Goal: Transaction & Acquisition: Register for event/course

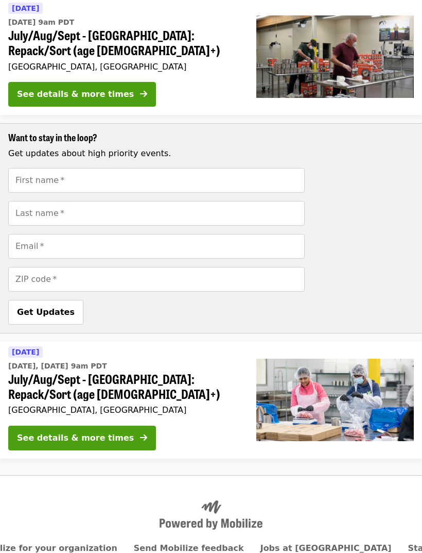
scroll to position [365, 0]
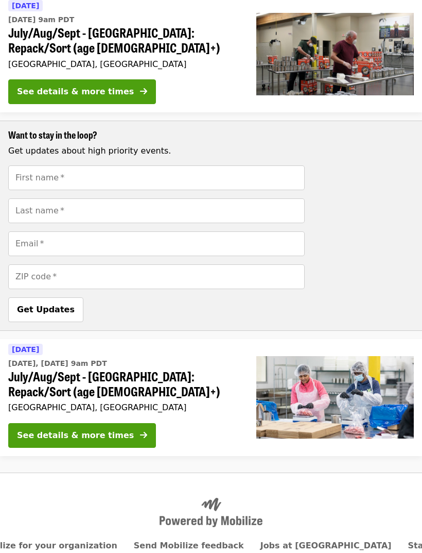
click at [118, 423] on button "See details & more times" at bounding box center [82, 435] width 148 height 25
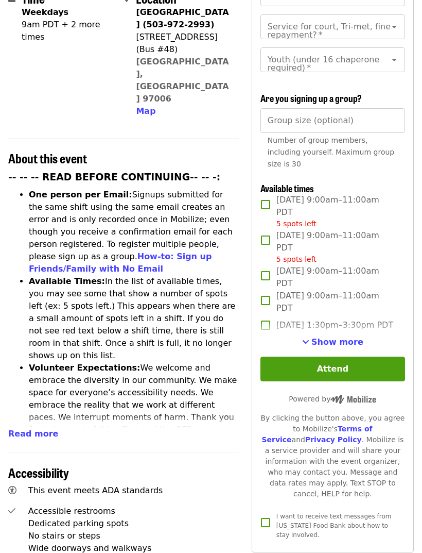
scroll to position [253, 0]
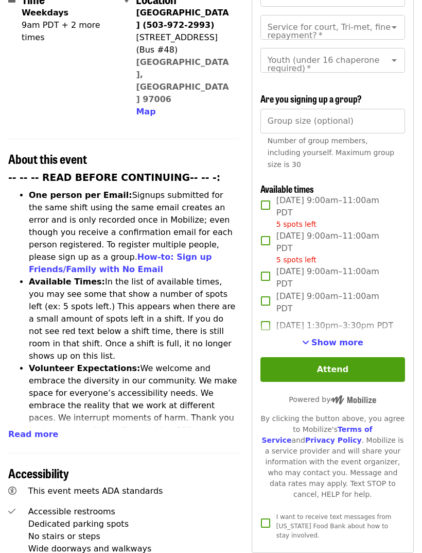
click at [352, 337] on span "Show more" at bounding box center [338, 342] width 52 height 10
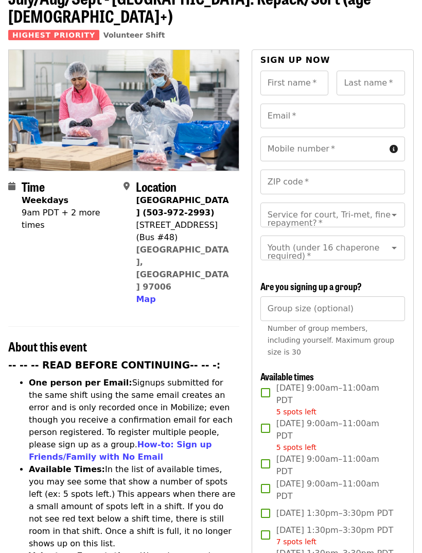
scroll to position [65, 0]
click at [82, 201] on div "Time Weekdays 9am PDT + 2 more times" at bounding box center [69, 242] width 94 height 126
click at [83, 207] on div "9am PDT + 2 more times" at bounding box center [69, 219] width 94 height 25
click at [61, 207] on div "9am PDT + 2 more times" at bounding box center [69, 219] width 94 height 25
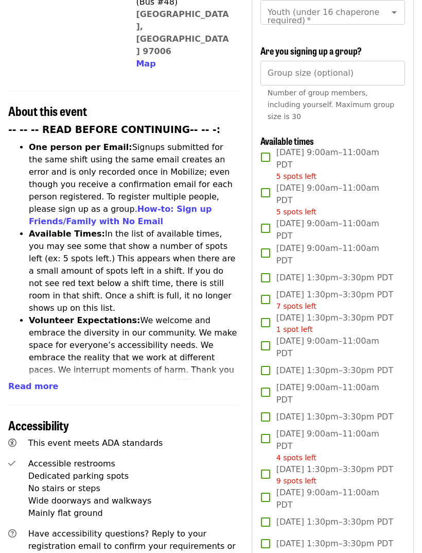
scroll to position [297, 0]
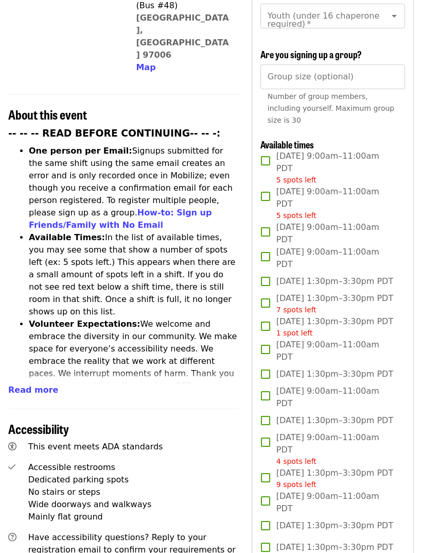
click at [302, 211] on span "5 spots left" at bounding box center [297, 215] width 40 height 8
click at [301, 150] on span "[DATE] 9:00am–11:00am PDT 5 spots left" at bounding box center [337, 168] width 121 height 36
click at [301, 176] on span "5 spots left" at bounding box center [297, 180] width 40 height 8
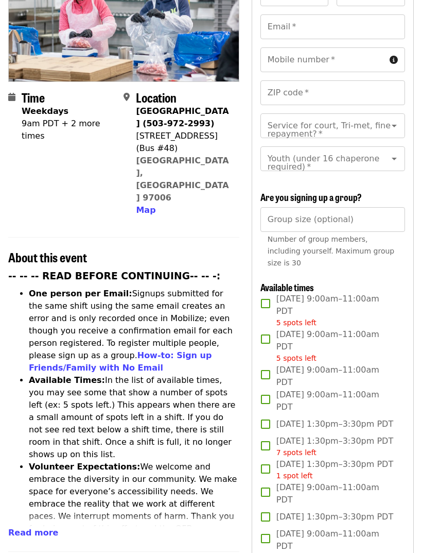
scroll to position [0, 0]
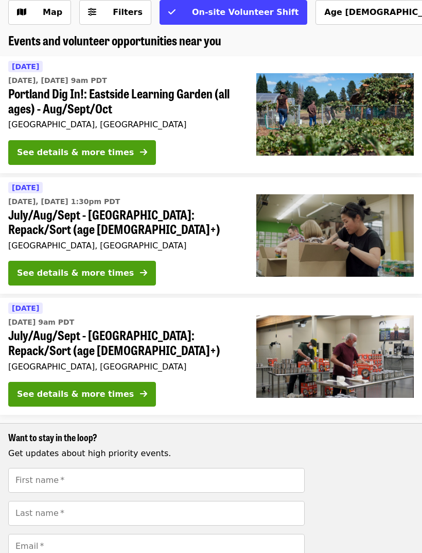
scroll to position [62, 0]
click at [140, 267] on span at bounding box center [143, 273] width 7 height 12
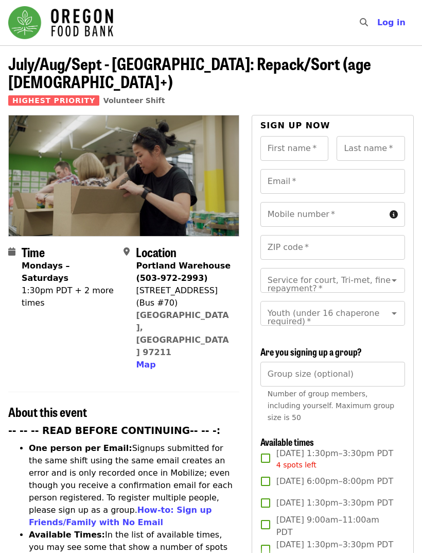
scroll to position [62, 0]
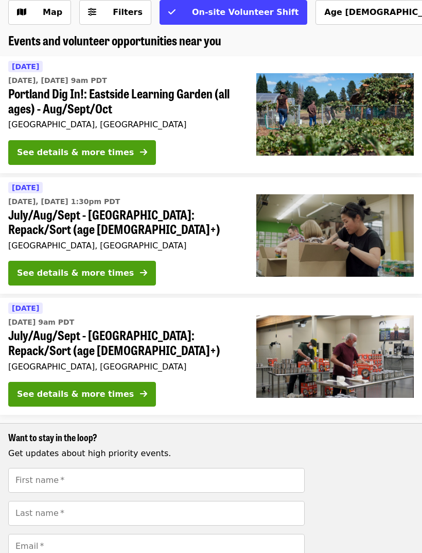
click at [55, 147] on div "See details & more times" at bounding box center [75, 152] width 117 height 12
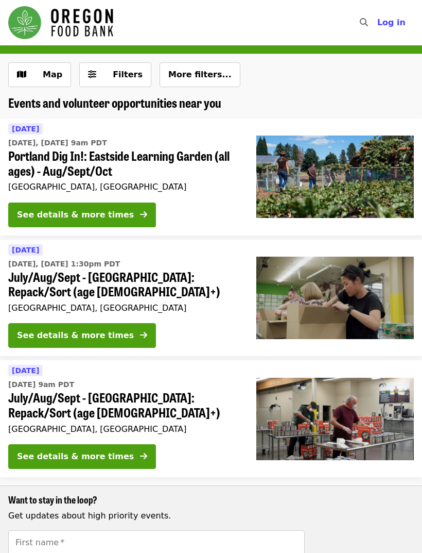
scroll to position [62, 0]
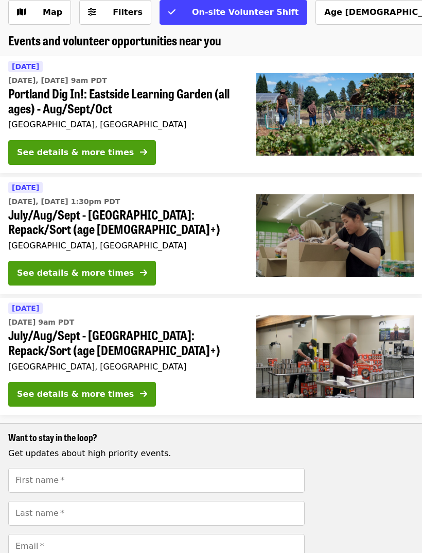
click at [115, 382] on button "See details & more times" at bounding box center [82, 394] width 148 height 25
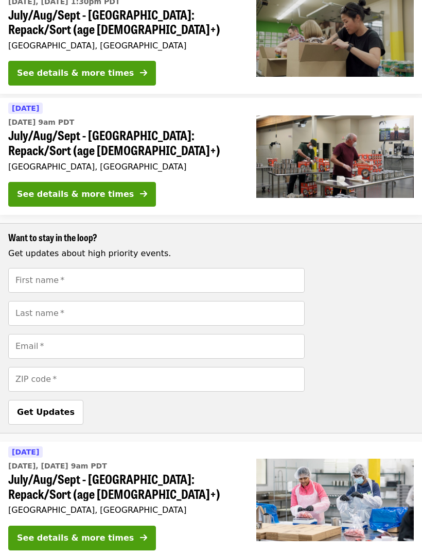
scroll to position [365, 0]
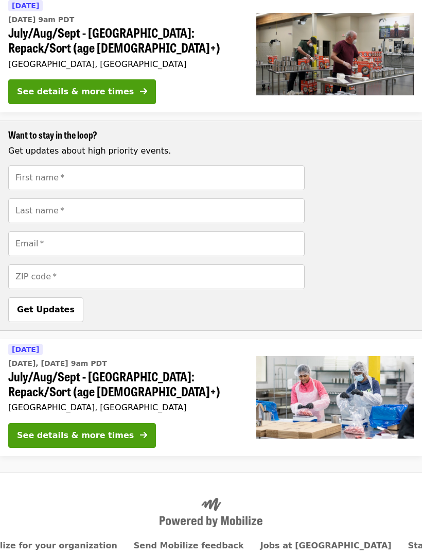
click at [110, 429] on div "See details & more times" at bounding box center [75, 435] width 117 height 12
